Goal: Check status

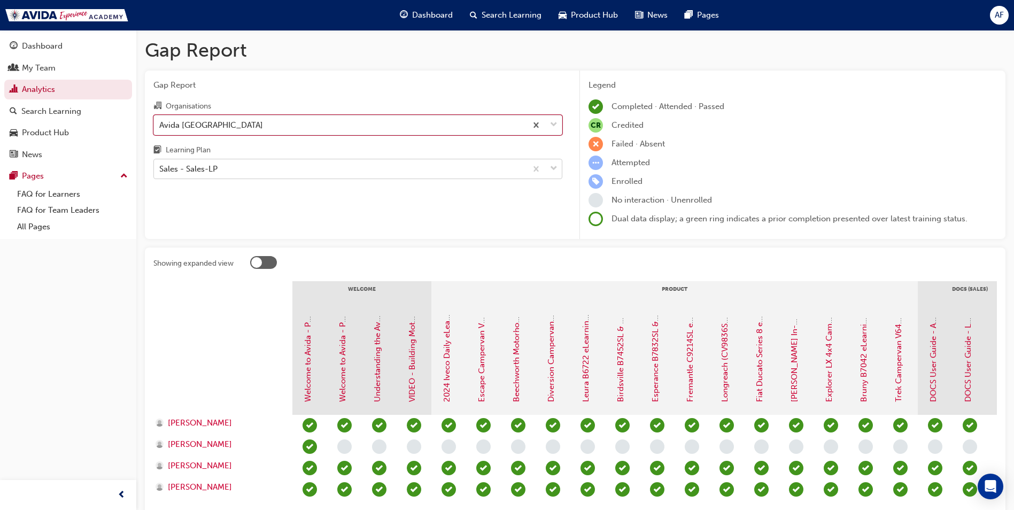
click at [330, 166] on div "Sales - Sales-LP" at bounding box center [340, 169] width 373 height 19
click at [160, 166] on input "Learning Plan Sales - Sales-LP" at bounding box center [159, 168] width 1 height 9
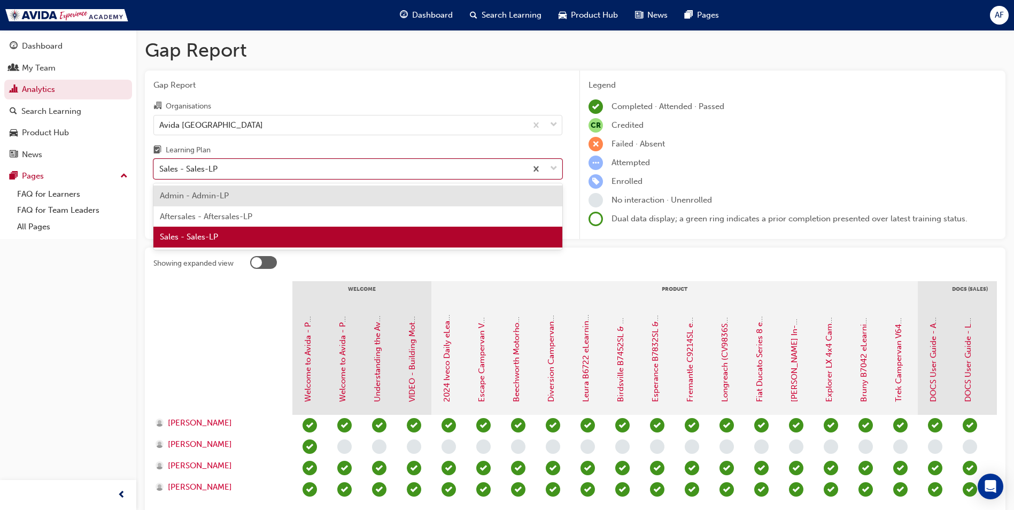
click at [250, 233] on div "Sales - Sales-LP" at bounding box center [357, 237] width 409 height 21
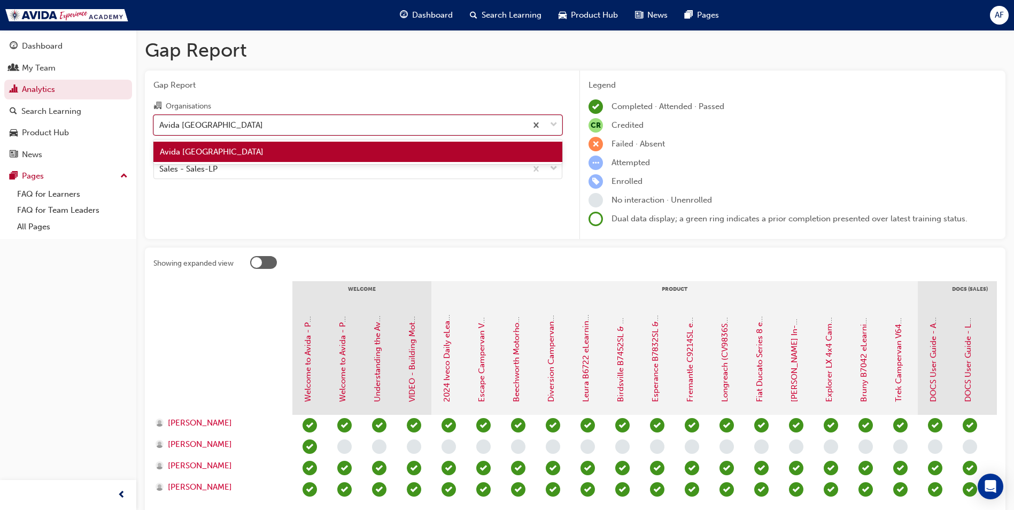
click at [294, 125] on div "Avida [GEOGRAPHIC_DATA]" at bounding box center [340, 124] width 373 height 19
click at [160, 125] on input "Organisations option Avida Sydney, selected. option Avida Sydney focused, 1 of …" at bounding box center [159, 124] width 1 height 9
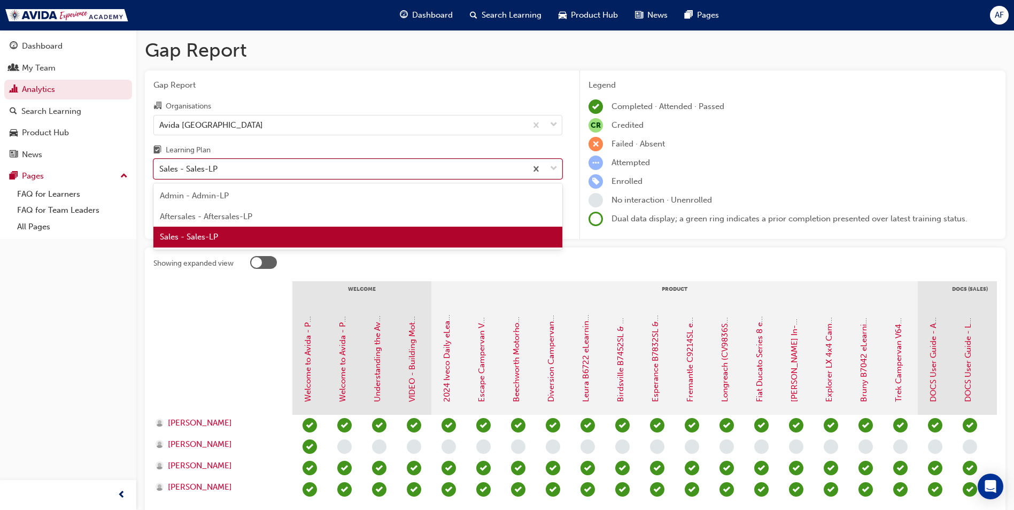
click at [229, 170] on div "Sales - Sales-LP" at bounding box center [340, 169] width 373 height 19
click at [160, 170] on input "Learning Plan option Sales - Sales-LP, selected. option Sales - Sales-LP focuse…" at bounding box center [159, 168] width 1 height 9
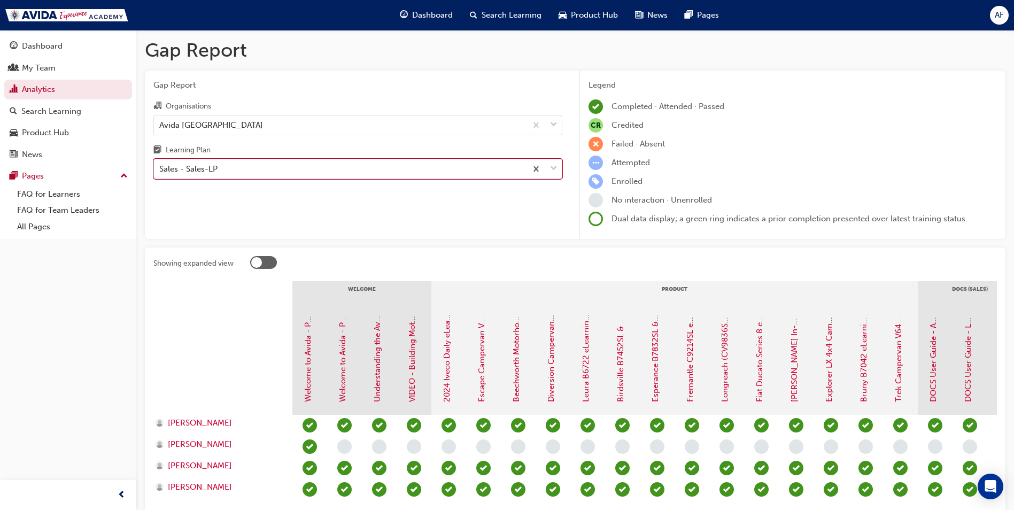
drag, startPoint x: 229, startPoint y: 170, endPoint x: 206, endPoint y: 165, distance: 23.5
click at [206, 165] on div "Sales - Sales-LP" at bounding box center [188, 169] width 58 height 12
click at [160, 165] on input "Learning Plan option Sales - Sales-LP, selected. 0 results available. Select is…" at bounding box center [159, 168] width 1 height 9
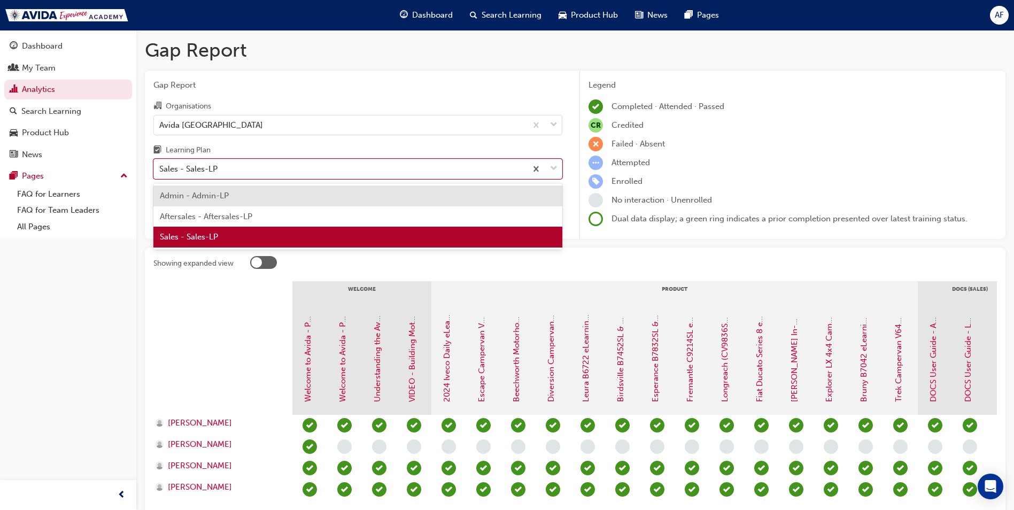
click at [207, 219] on span "Aftersales - Aftersales-LP" at bounding box center [206, 217] width 92 height 10
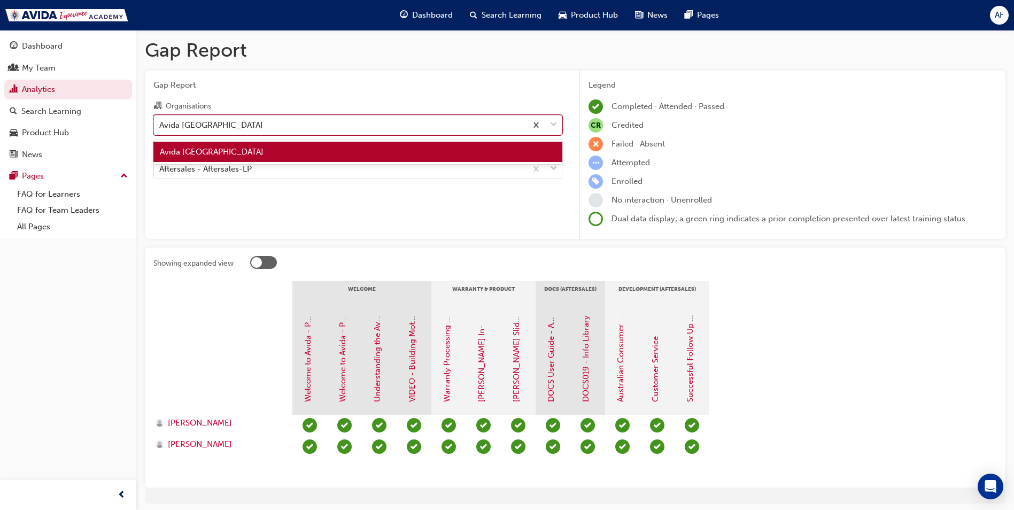
click at [339, 128] on div "Avida [GEOGRAPHIC_DATA]" at bounding box center [340, 124] width 373 height 19
click at [160, 128] on input "Organisations option Avida Sydney, selected. option Avida Sydney focused, 1 of …" at bounding box center [159, 124] width 1 height 9
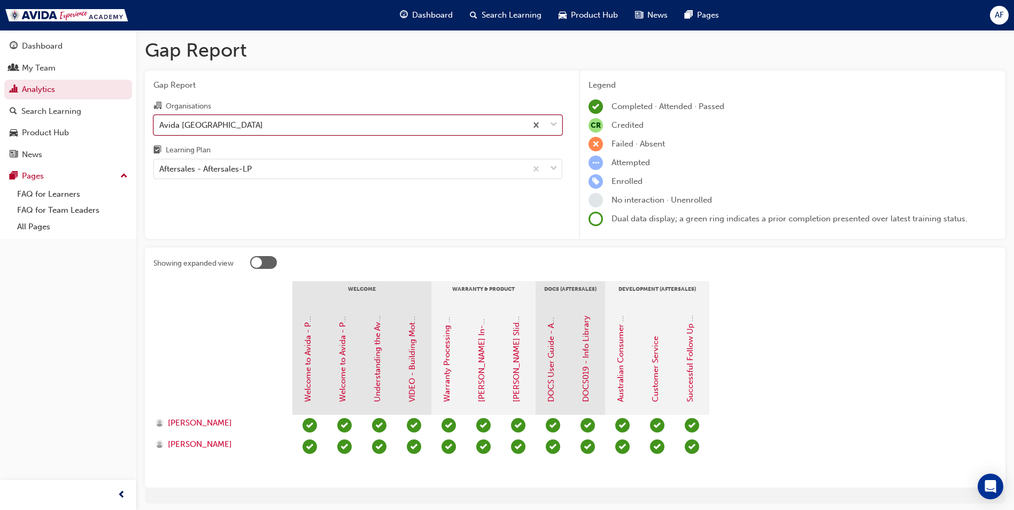
click at [327, 128] on div "Avida [GEOGRAPHIC_DATA]" at bounding box center [340, 124] width 373 height 19
click at [160, 128] on input "Organisations option Avida Sydney, selected. 0 results available. Select is foc…" at bounding box center [159, 124] width 1 height 9
click at [289, 168] on div "Aftersales - Aftersales-LP" at bounding box center [340, 169] width 373 height 19
click at [160, 168] on input "Learning Plan Aftersales - Aftersales-LP" at bounding box center [159, 168] width 1 height 9
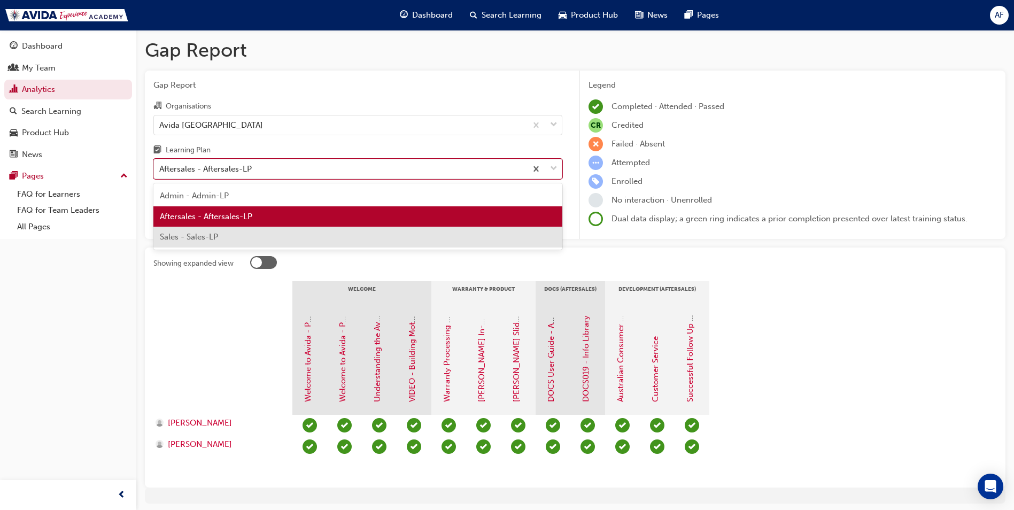
click at [217, 239] on span "Sales - Sales-LP" at bounding box center [189, 237] width 58 height 10
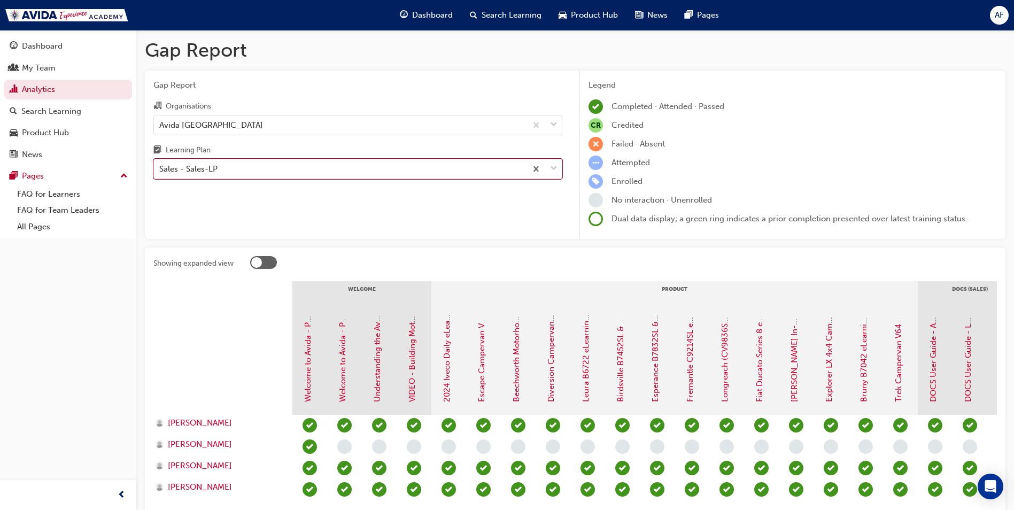
scroll to position [88, 0]
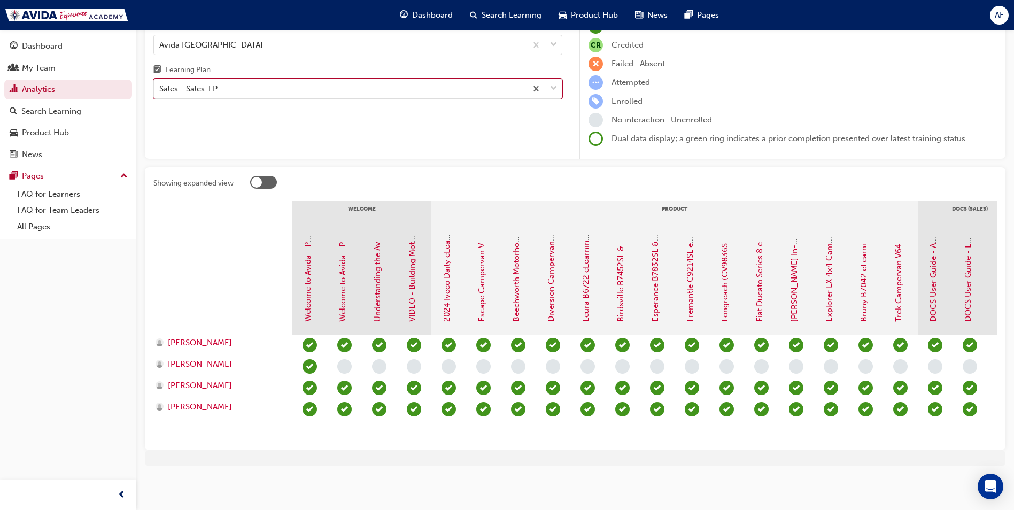
click at [163, 264] on div at bounding box center [222, 281] width 139 height 107
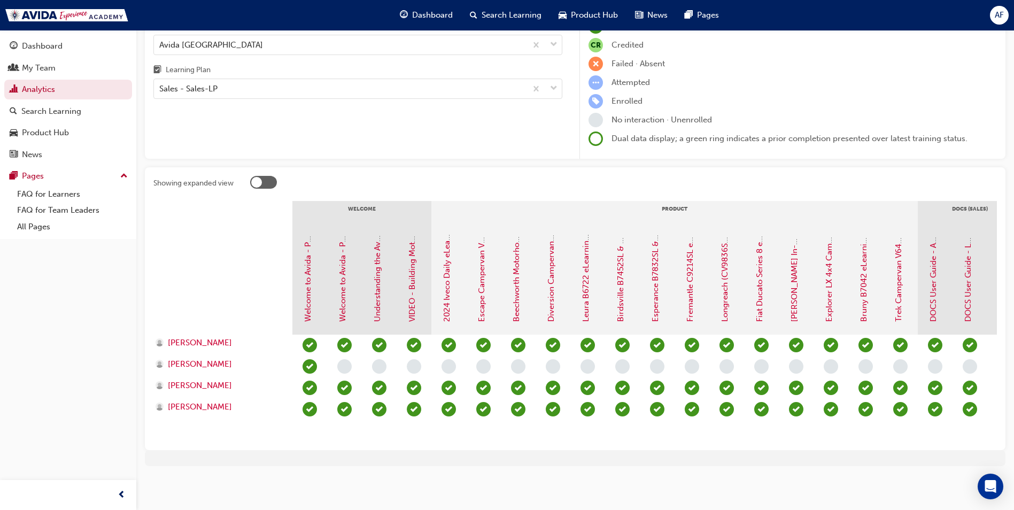
scroll to position [0, 0]
